Goal: Find specific page/section: Find specific page/section

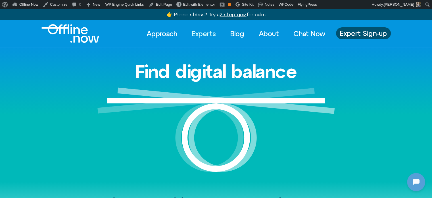
drag, startPoint x: 205, startPoint y: 35, endPoint x: 208, endPoint y: 42, distance: 8.3
click at [205, 35] on link "Experts" at bounding box center [204, 33] width 34 height 13
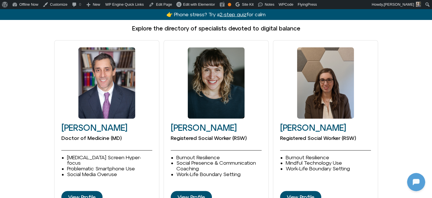
scroll to position [739, 0]
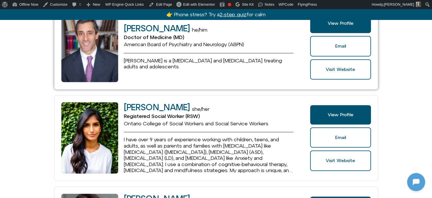
scroll to position [284, 0]
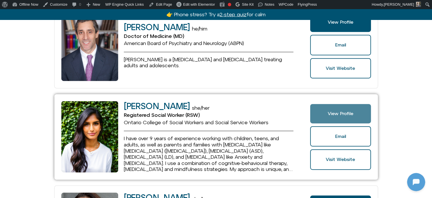
click at [325, 108] on link "View Profile" at bounding box center [340, 113] width 61 height 19
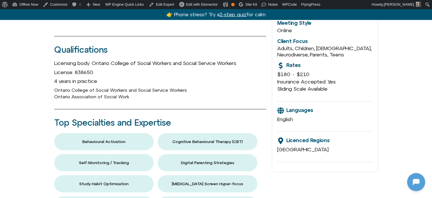
scroll to position [455, 0]
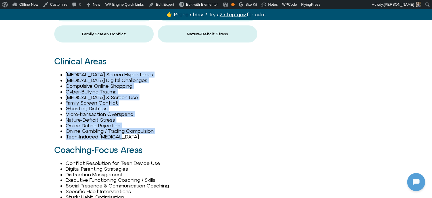
drag, startPoint x: 123, startPoint y: 136, endPoint x: 63, endPoint y: 71, distance: 88.3
click at [63, 72] on ul "ADHD Screen Hyper-focus Autism Digital Challenges Compulsive Online Shopping Cy…" at bounding box center [160, 106] width 212 height 68
copy ul "ADHD Screen Hyper-focus Autism Digital Challenges Compulsive Online Shopping Cy…"
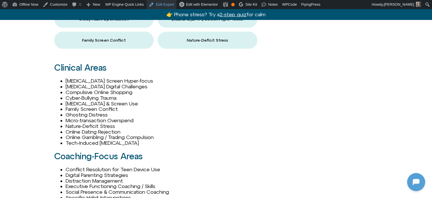
click at [154, 4] on link "Edit Expert" at bounding box center [162, 4] width 30 height 9
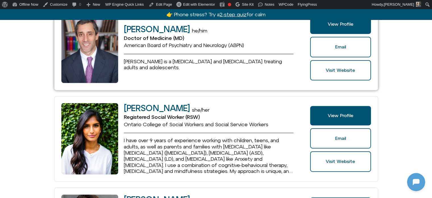
scroll to position [284, 0]
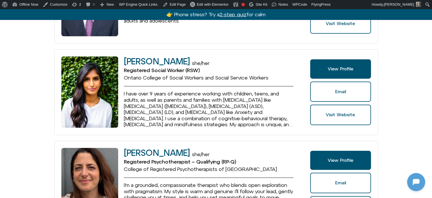
scroll to position [341, 0]
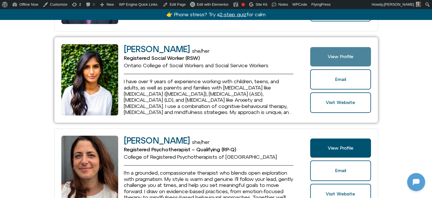
click at [330, 56] on span "View Profile" at bounding box center [341, 56] width 26 height 5
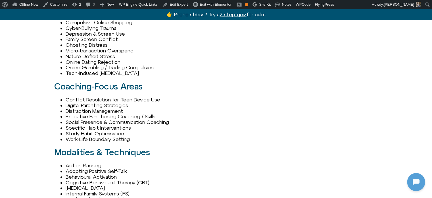
scroll to position [625, 0]
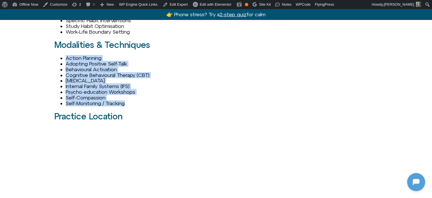
drag, startPoint x: 115, startPoint y: 99, endPoint x: 65, endPoint y: 59, distance: 64.6
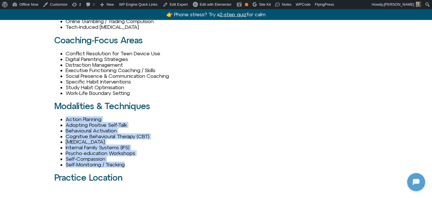
scroll to position [540, 0]
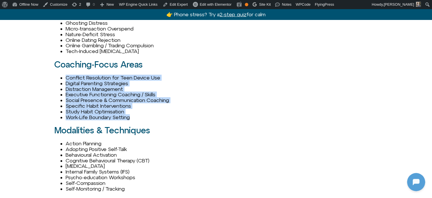
drag, startPoint x: 134, startPoint y: 116, endPoint x: 64, endPoint y: 75, distance: 81.4
click at [64, 75] on ul "Conflict Resolution for Teen Device Use Digital Parenting Strategies Distractio…" at bounding box center [160, 97] width 212 height 45
copy ul "Conflict Resolution for Teen Device Use Digital Parenting Strategies Distractio…"
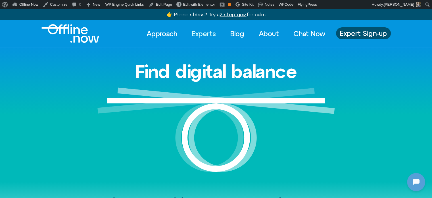
click at [202, 32] on link "Experts" at bounding box center [204, 33] width 34 height 13
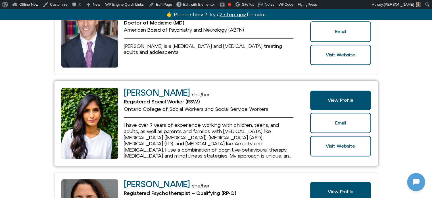
scroll to position [313, 0]
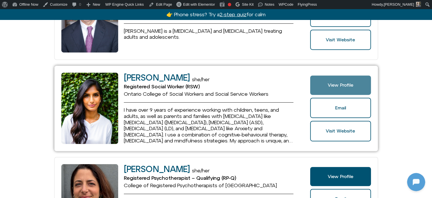
click at [332, 84] on span "View Profile" at bounding box center [341, 84] width 26 height 5
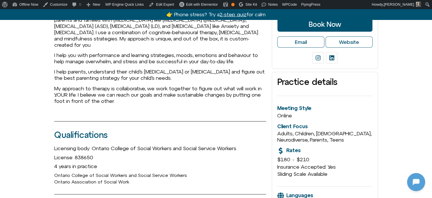
scroll to position [284, 0]
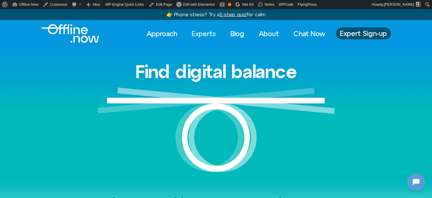
click at [211, 33] on link "Experts" at bounding box center [204, 33] width 34 height 13
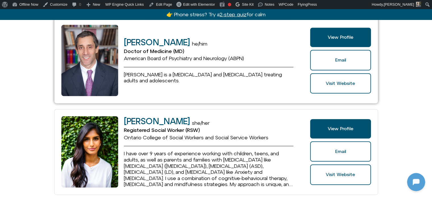
scroll to position [313, 0]
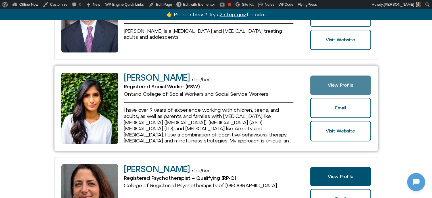
click at [327, 88] on link "View Profile" at bounding box center [340, 84] width 61 height 19
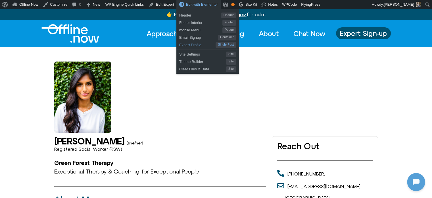
click at [184, 45] on span "Expert Profile" at bounding box center [197, 43] width 36 height 7
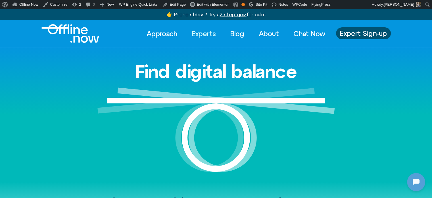
click at [203, 29] on link "Experts" at bounding box center [204, 33] width 34 height 13
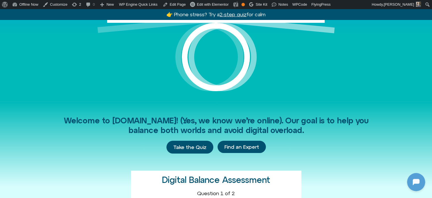
scroll to position [114, 0]
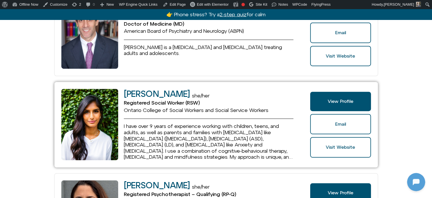
scroll to position [341, 0]
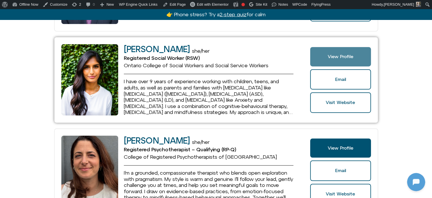
click at [329, 58] on link "View Profile" at bounding box center [340, 56] width 61 height 19
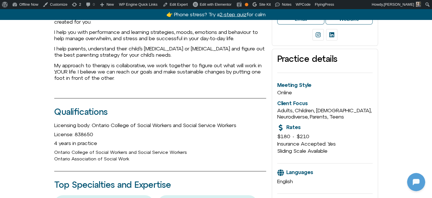
scroll to position [227, 0]
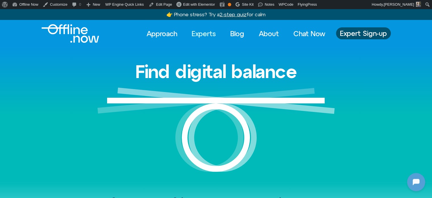
drag, startPoint x: 0, startPoint y: 0, endPoint x: 190, endPoint y: 33, distance: 192.7
click at [190, 33] on link "Experts" at bounding box center [204, 33] width 34 height 13
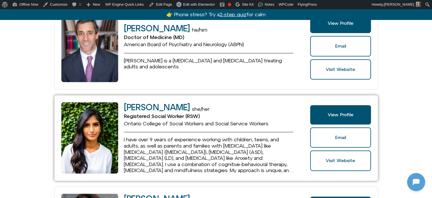
scroll to position [284, 0]
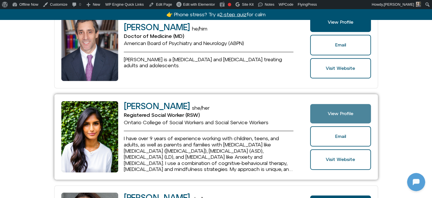
click at [332, 112] on span "View Profile" at bounding box center [341, 113] width 26 height 5
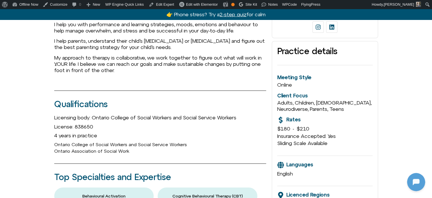
scroll to position [256, 0]
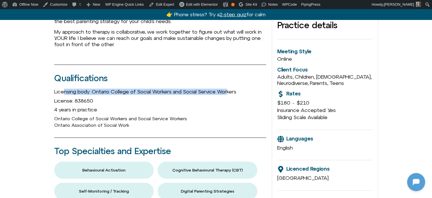
drag, startPoint x: 64, startPoint y: 90, endPoint x: 231, endPoint y: 89, distance: 167.4
click at [231, 89] on span "Licensing body: Ontario College of Social Workers and Social Service Workers" at bounding box center [145, 91] width 182 height 6
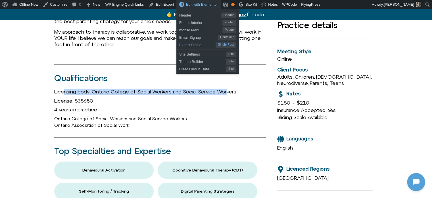
click at [190, 45] on span "Expert Profile" at bounding box center [197, 43] width 36 height 7
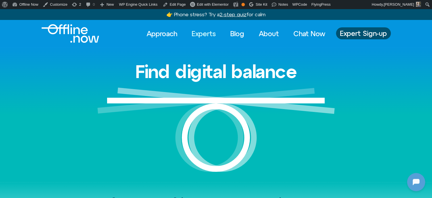
click at [205, 34] on link "Experts" at bounding box center [204, 33] width 34 height 13
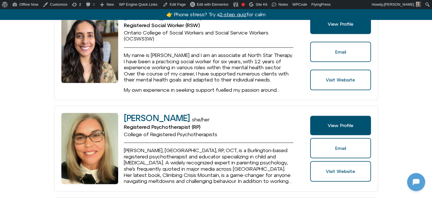
scroll to position [1052, 0]
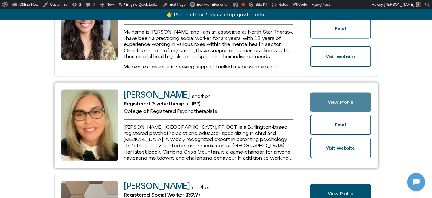
click at [327, 99] on span "View Profile" at bounding box center [340, 101] width 61 height 5
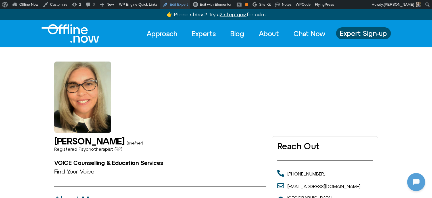
drag, startPoint x: 0, startPoint y: 0, endPoint x: 174, endPoint y: 4, distance: 173.7
click at [174, 4] on link "Edit Expert" at bounding box center [175, 4] width 30 height 9
